Goal: Transaction & Acquisition: Purchase product/service

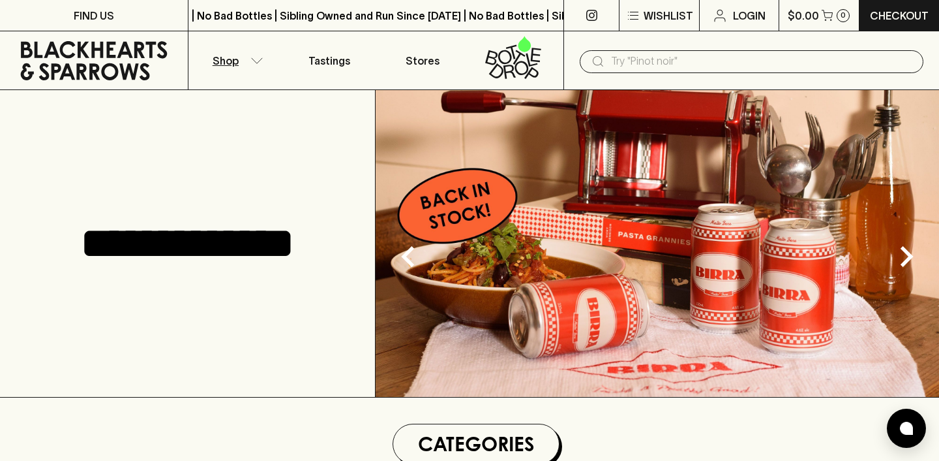
click at [252, 60] on icon "button" at bounding box center [257, 60] width 13 height 7
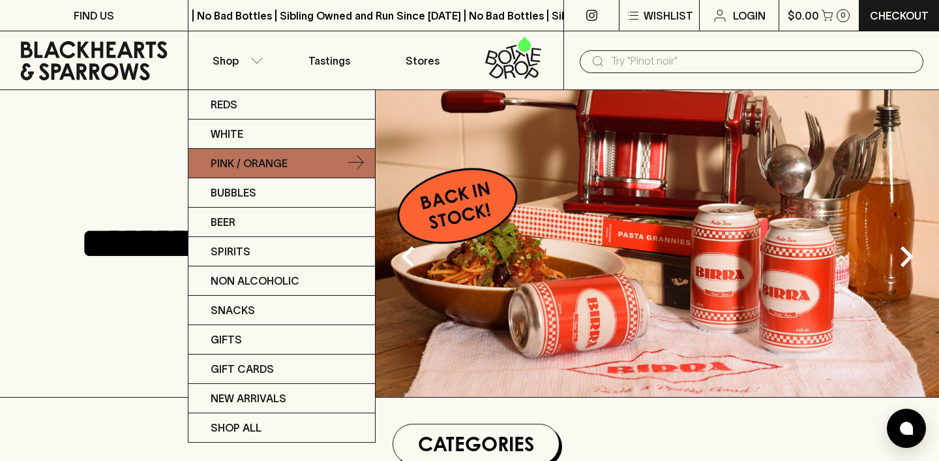
click at [272, 161] on p "Pink / Orange" at bounding box center [249, 163] width 77 height 16
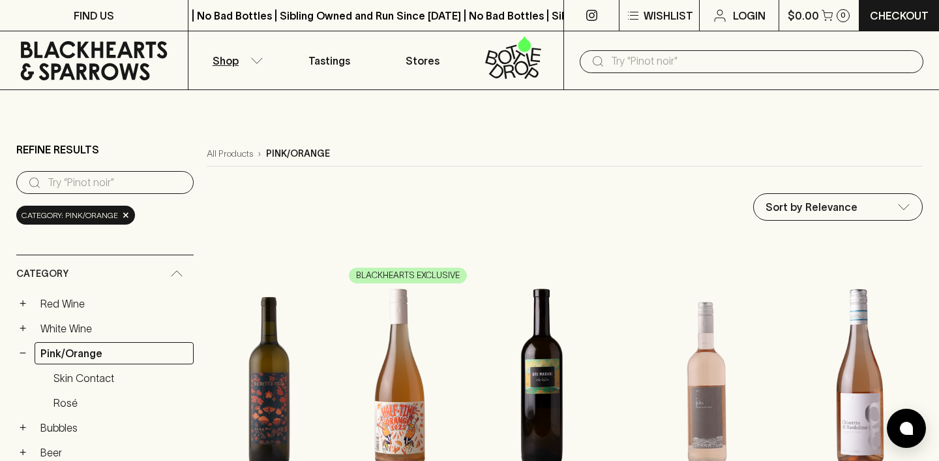
scroll to position [1, 0]
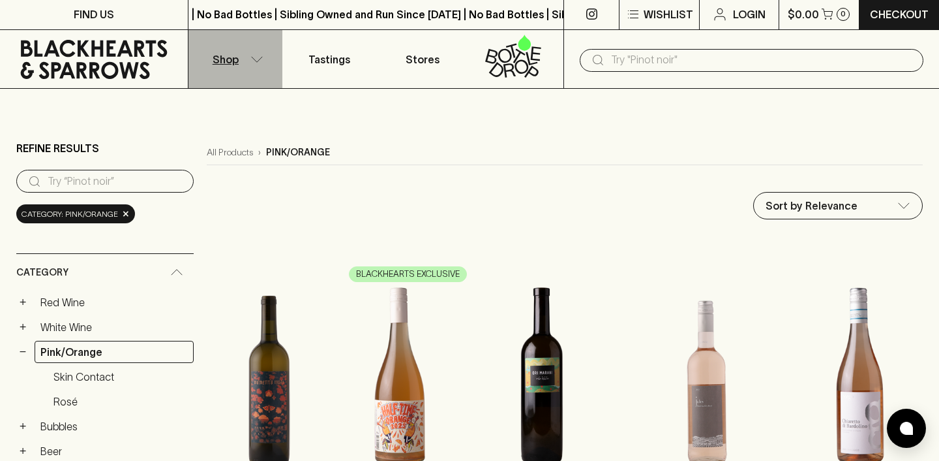
click at [254, 62] on button "Shop" at bounding box center [236, 59] width 94 height 58
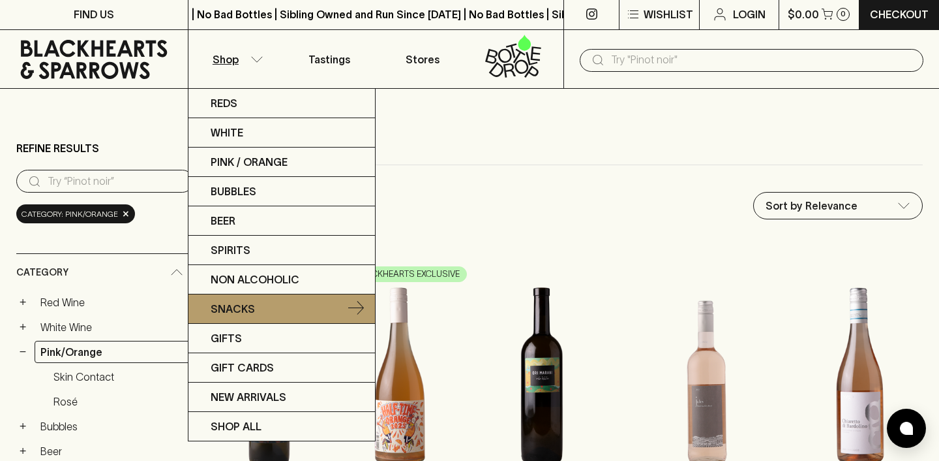
click at [290, 315] on link "Snacks" at bounding box center [282, 308] width 187 height 29
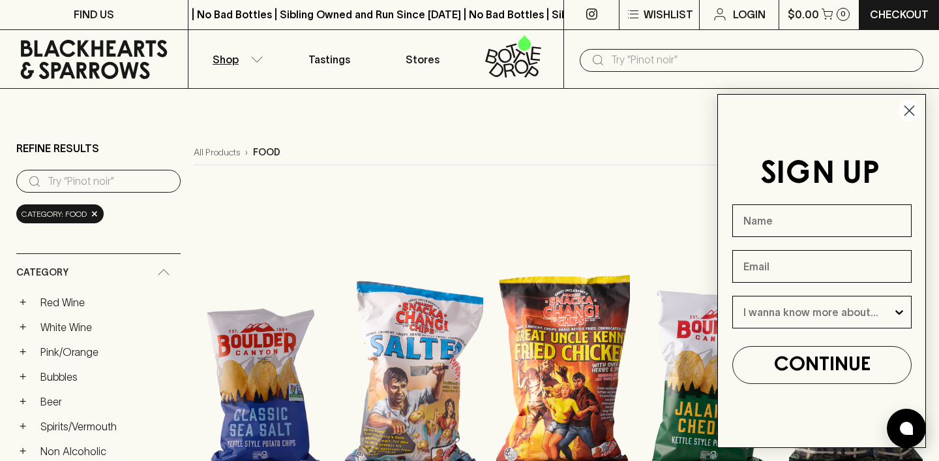
click at [907, 112] on icon "Close dialog" at bounding box center [910, 110] width 9 height 9
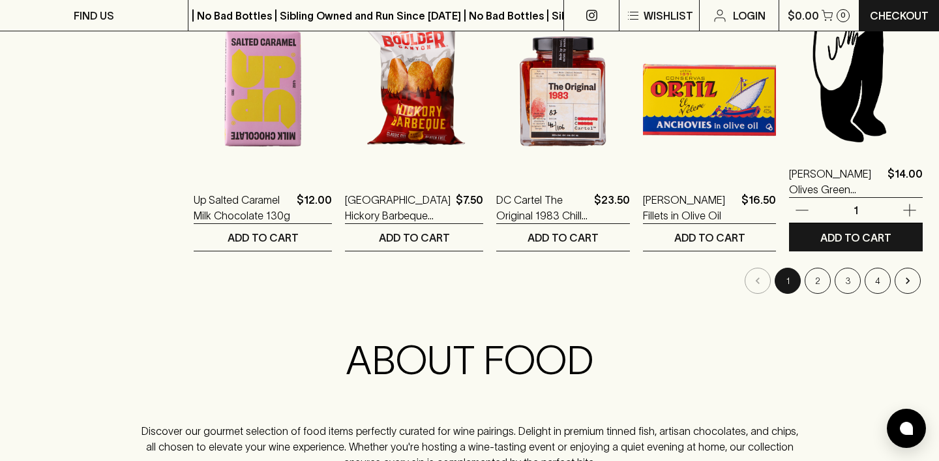
scroll to position [1360, 0]
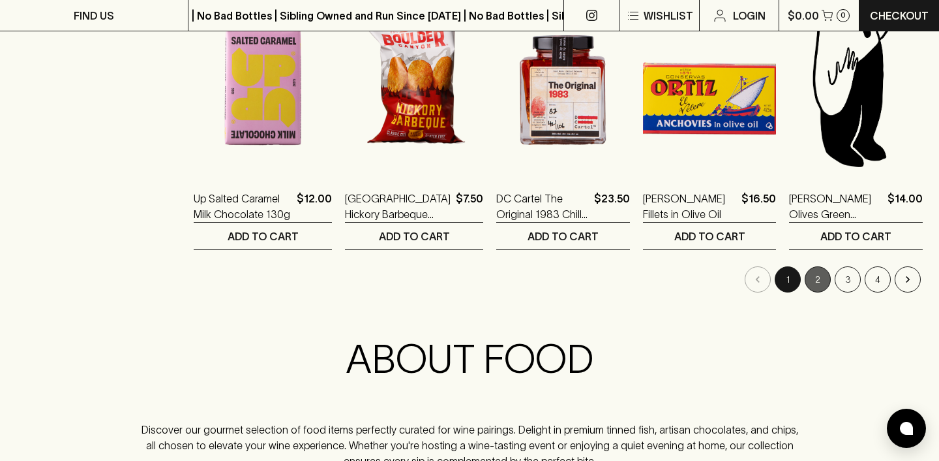
click at [819, 282] on button "2" at bounding box center [818, 279] width 26 height 26
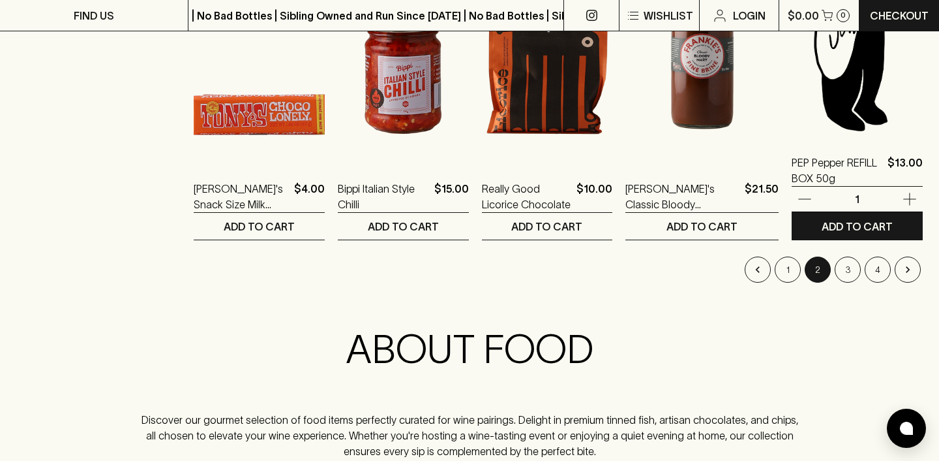
scroll to position [1373, 0]
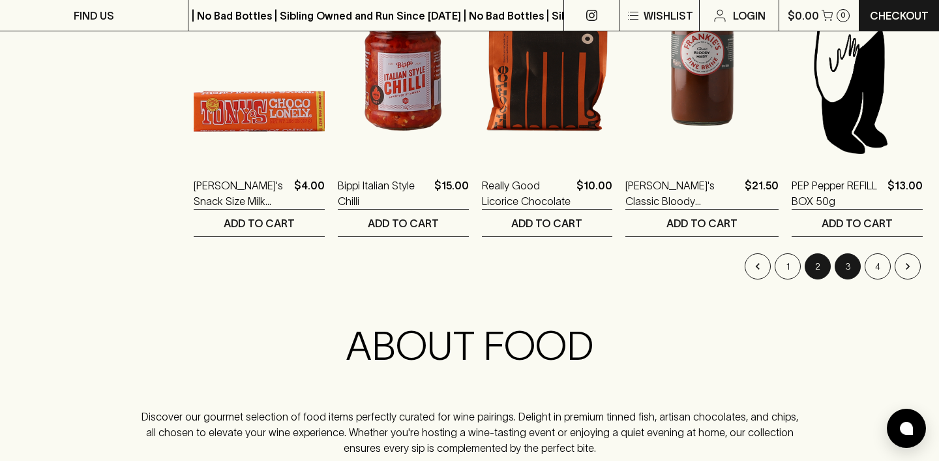
click at [847, 269] on button "3" at bounding box center [848, 266] width 26 height 26
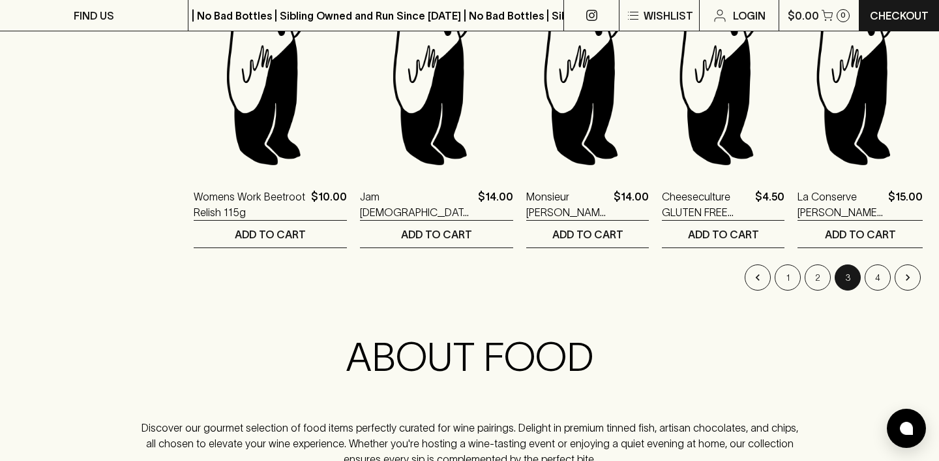
scroll to position [1372, 0]
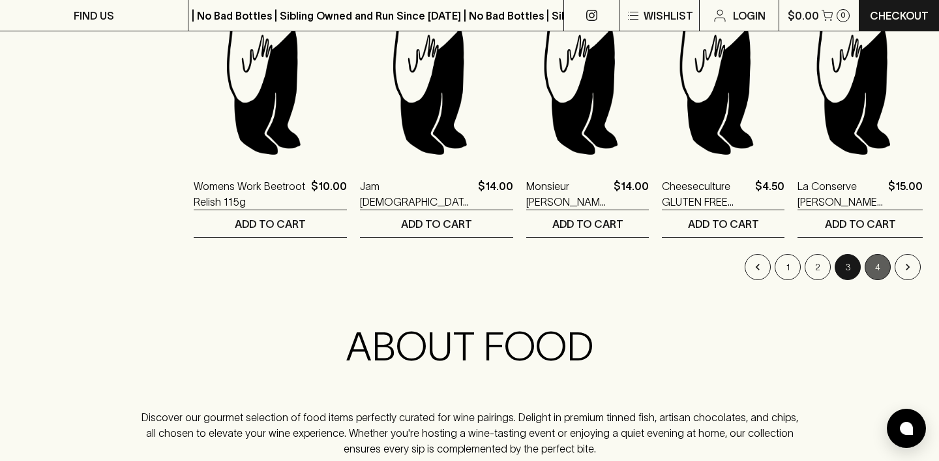
click at [872, 268] on button "4" at bounding box center [878, 267] width 26 height 26
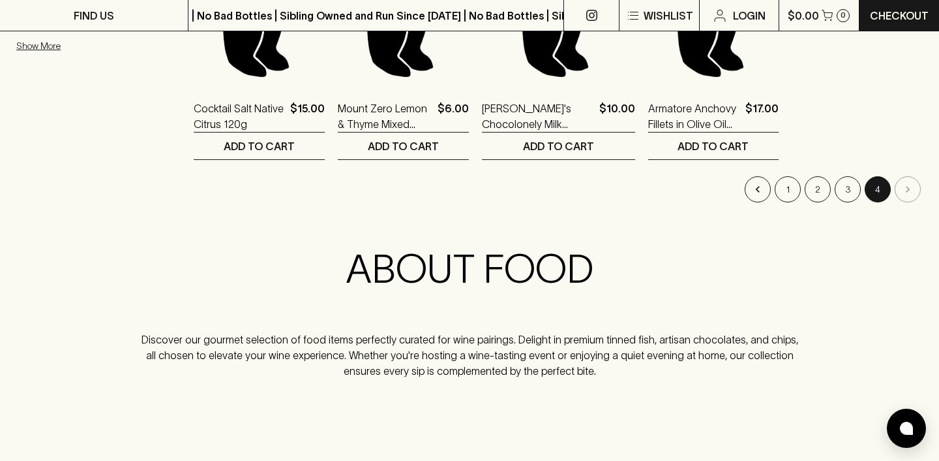
scroll to position [1110, 0]
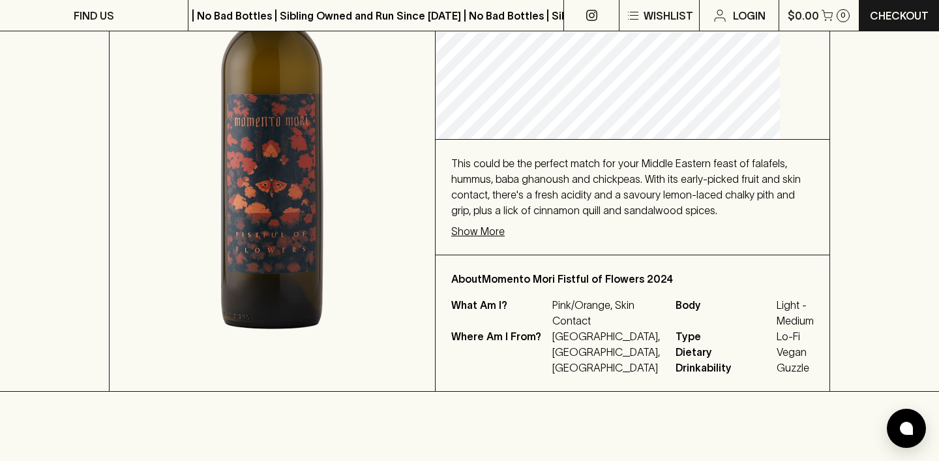
scroll to position [309, 0]
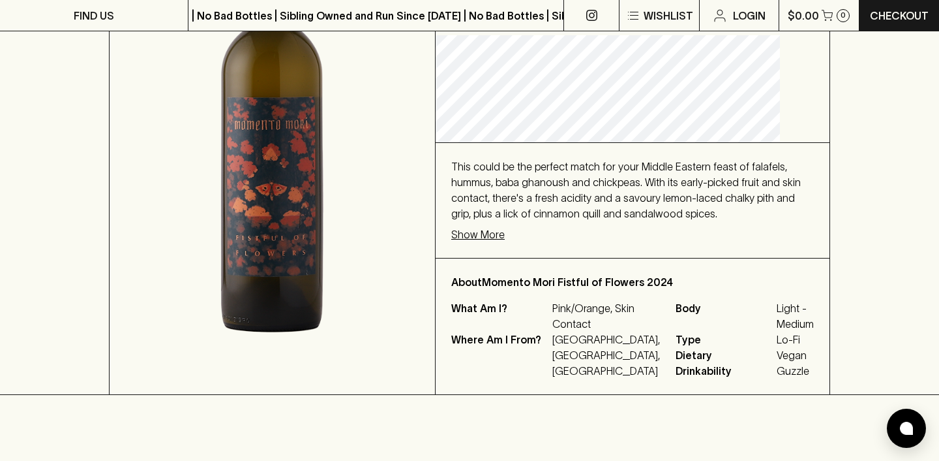
click at [505, 234] on p "Show More" at bounding box center [477, 234] width 53 height 16
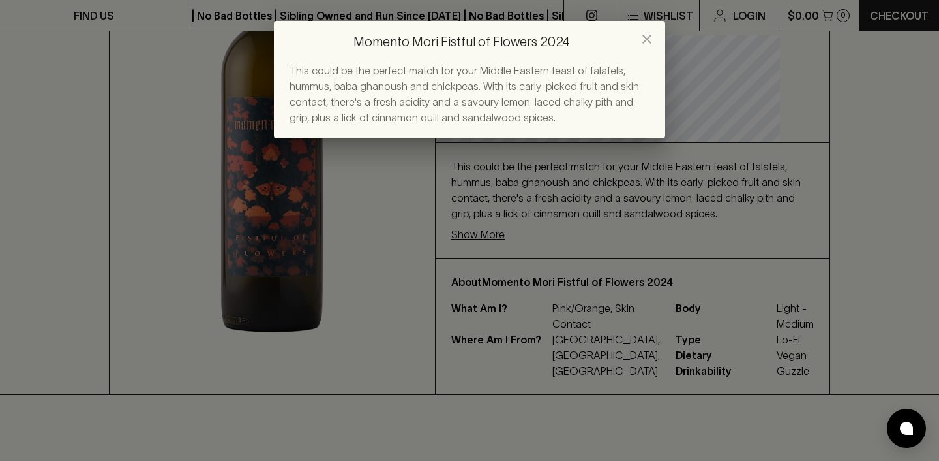
scroll to position [307, 0]
drag, startPoint x: 648, startPoint y: 40, endPoint x: 654, endPoint y: 55, distance: 16.5
click at [648, 40] on icon "close" at bounding box center [647, 39] width 16 height 16
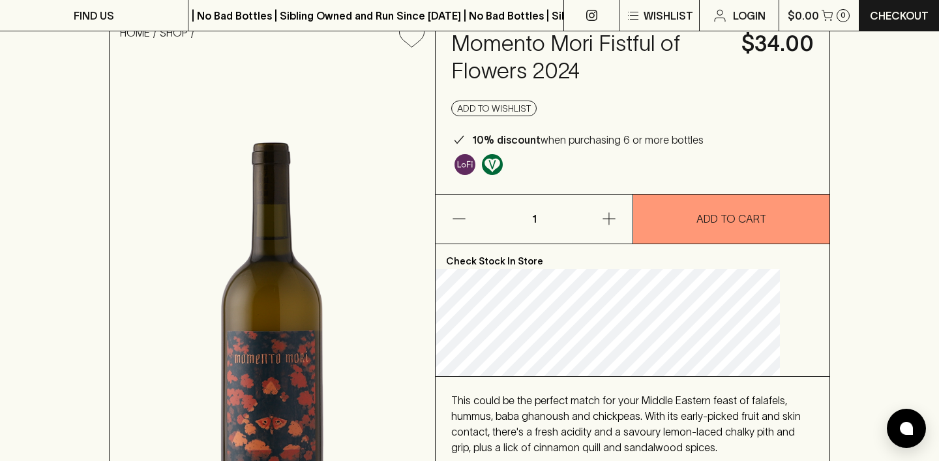
scroll to position [33, 0]
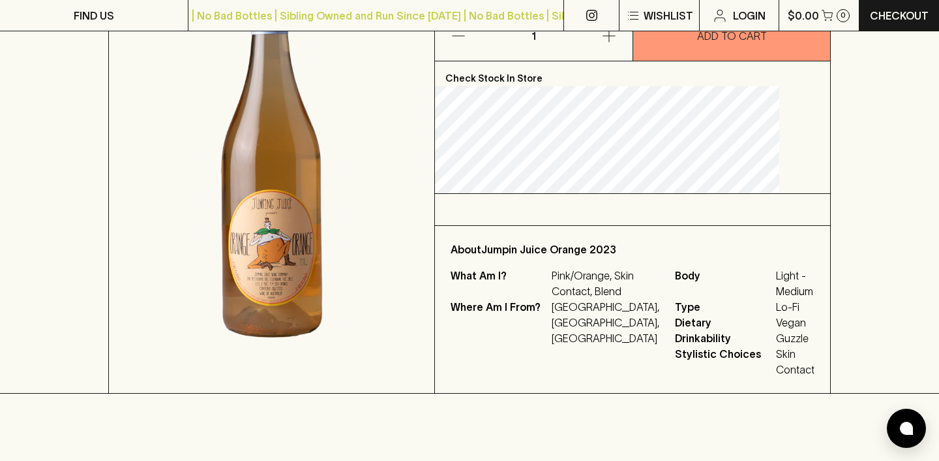
scroll to position [198, 0]
